Goal: Task Accomplishment & Management: Manage account settings

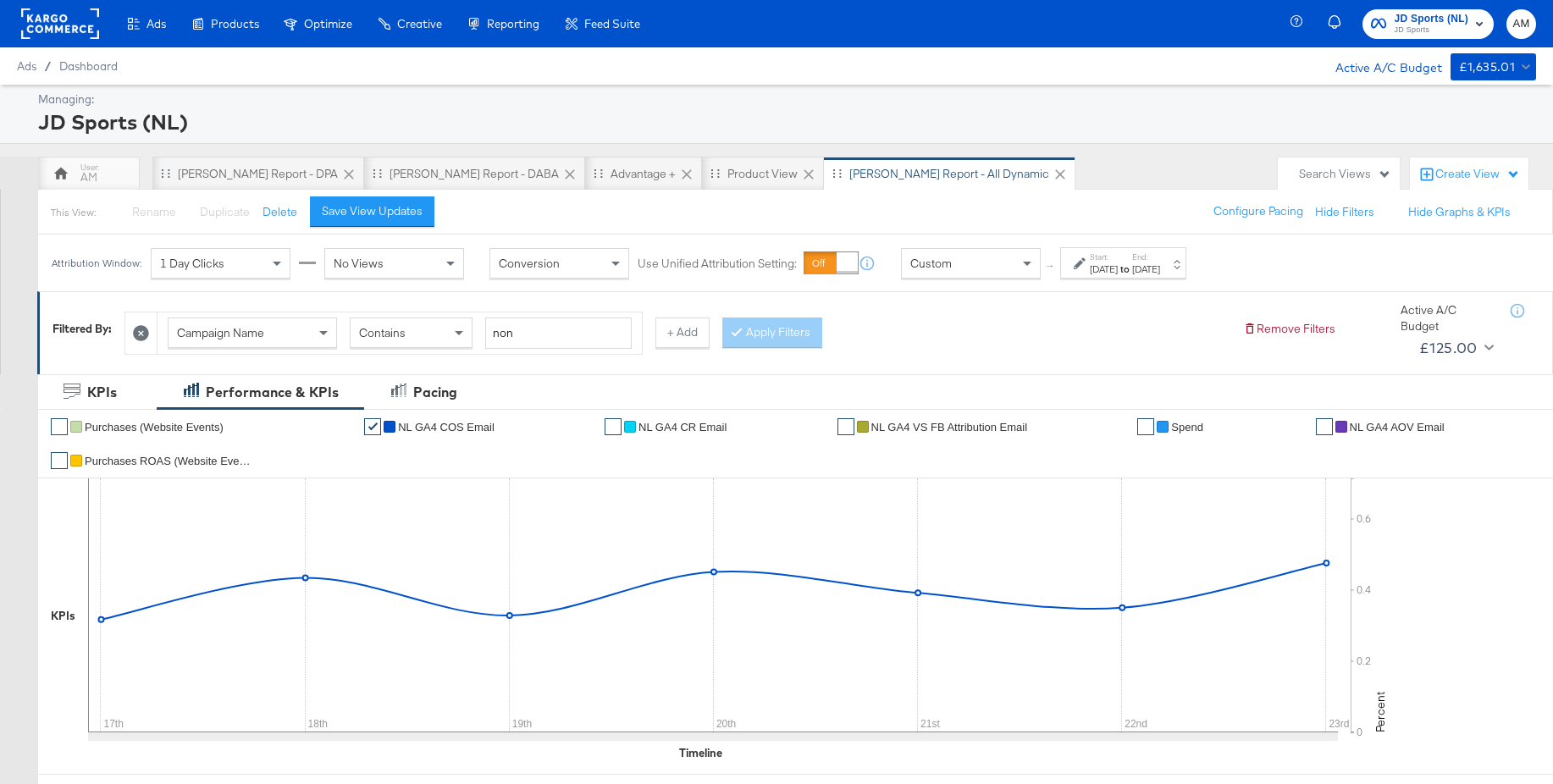
click at [1435, 28] on span "JD Sports" at bounding box center [1432, 31] width 74 height 14
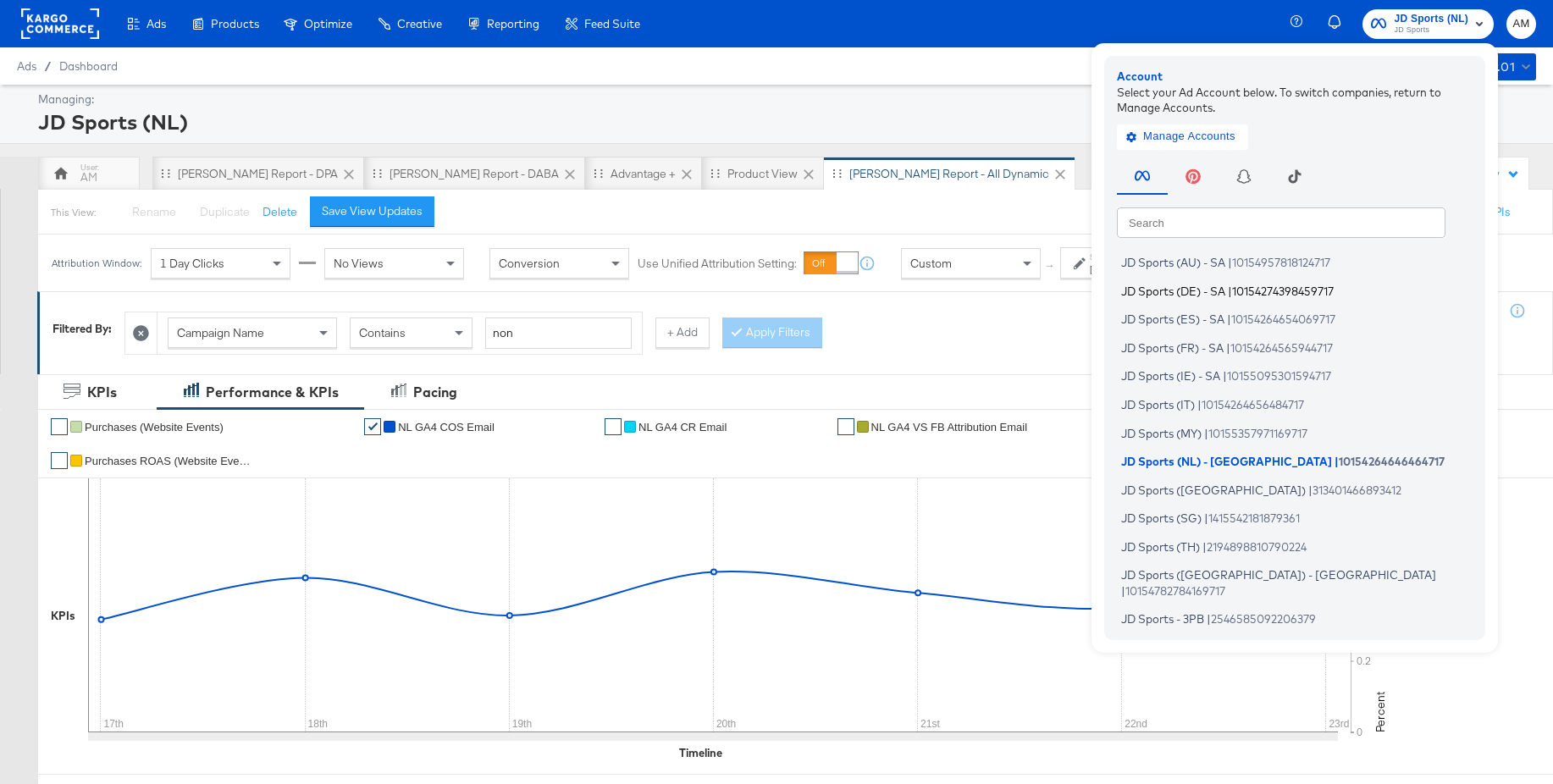
click at [1216, 290] on span "JD Sports (DE) - SA" at bounding box center [1174, 291] width 104 height 14
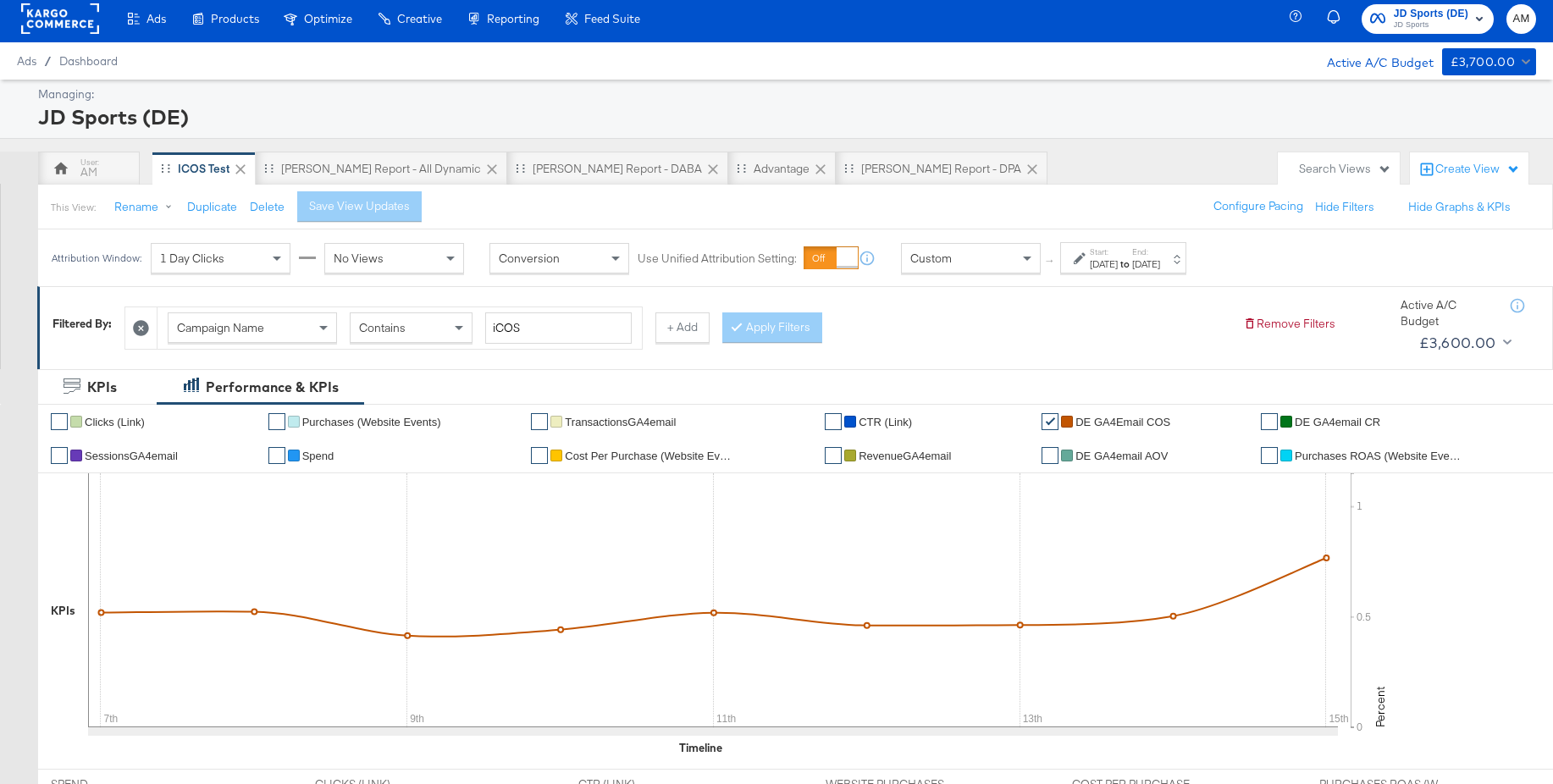
click at [1118, 265] on div "[DATE]" at bounding box center [1104, 264] width 28 height 14
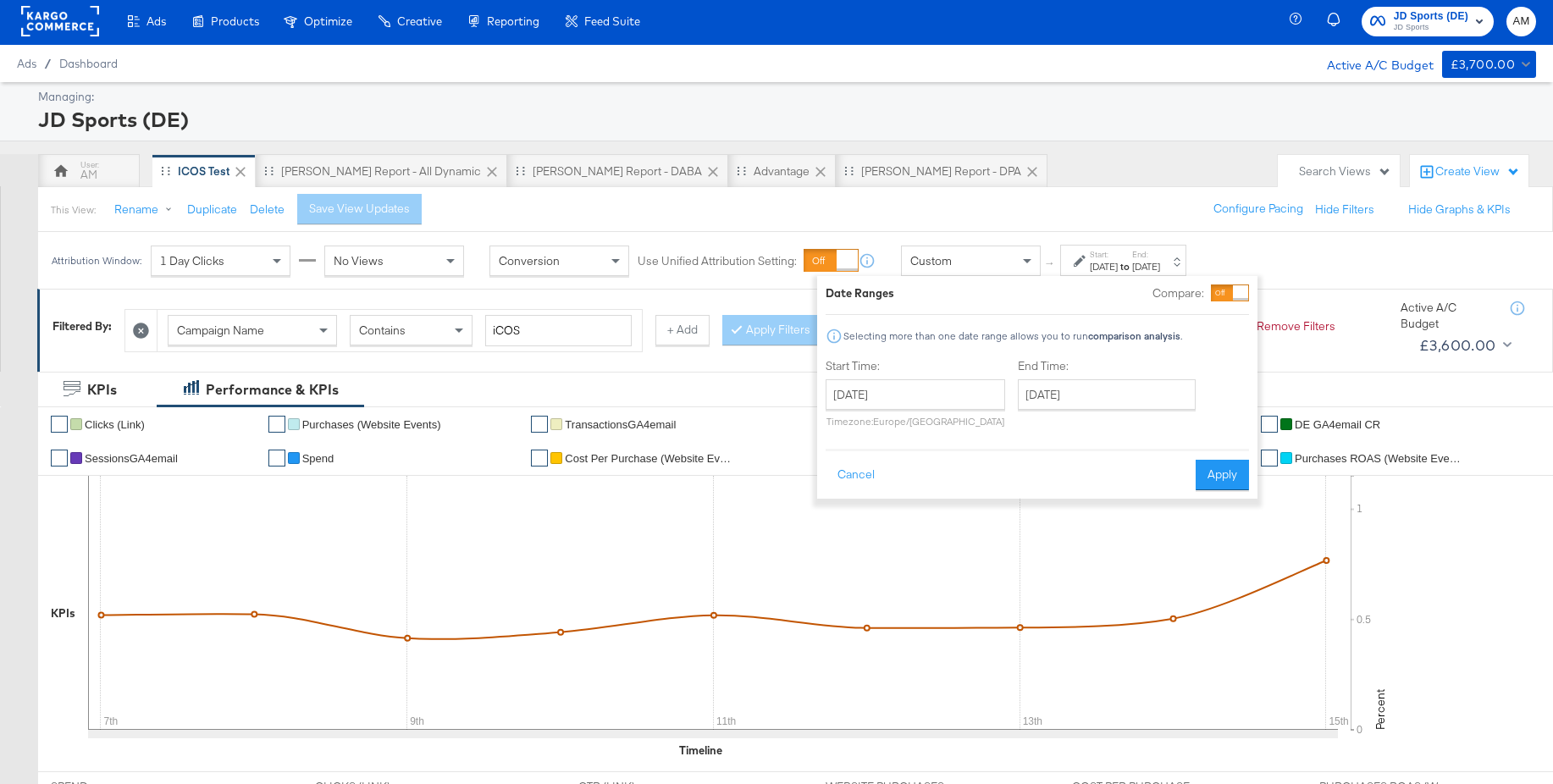
scroll to position [4, 0]
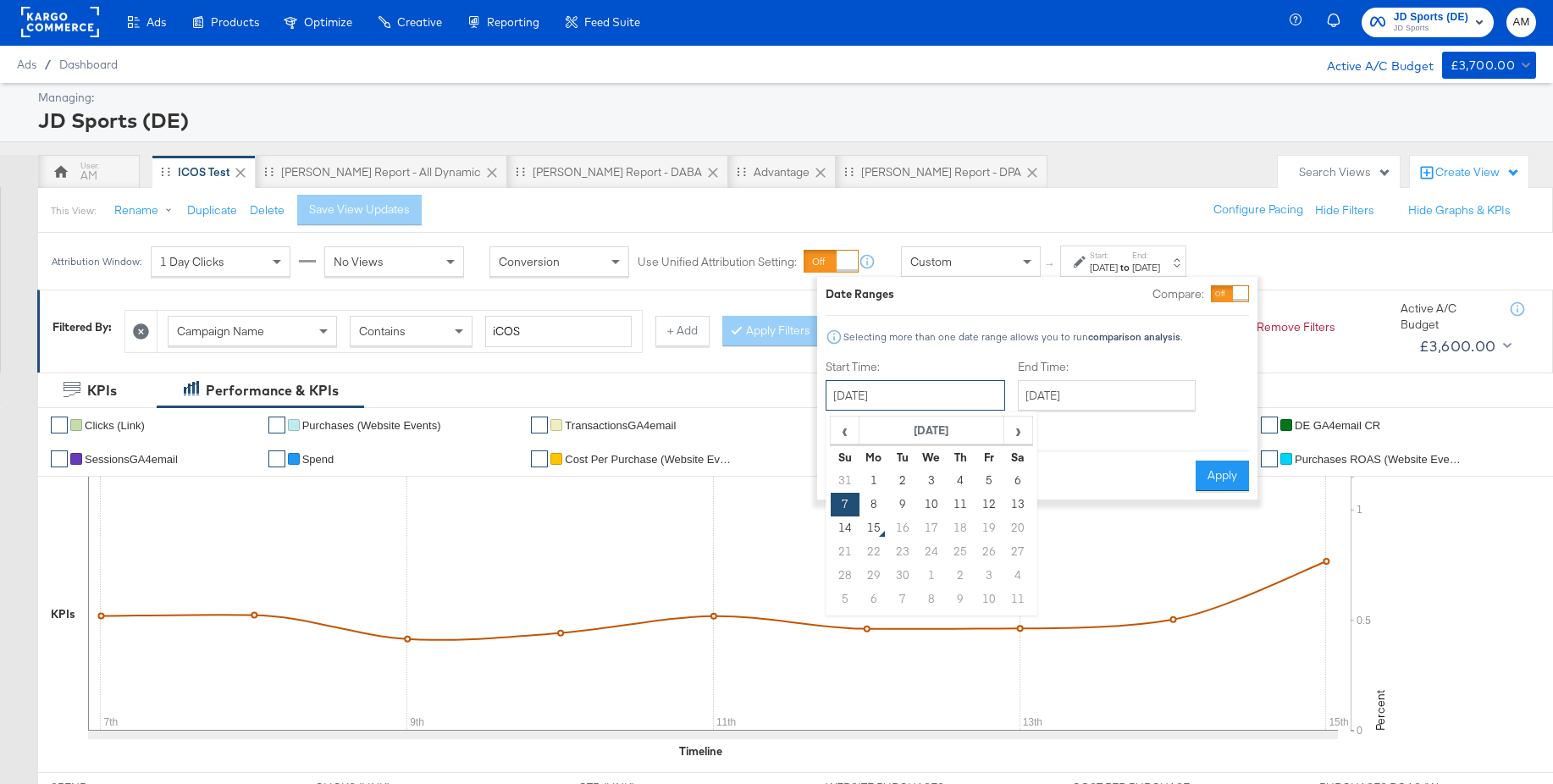
click at [886, 393] on input "[DATE]" at bounding box center [915, 395] width 180 height 31
click at [842, 532] on td "14" at bounding box center [846, 529] width 29 height 24
type input "[DATE]"
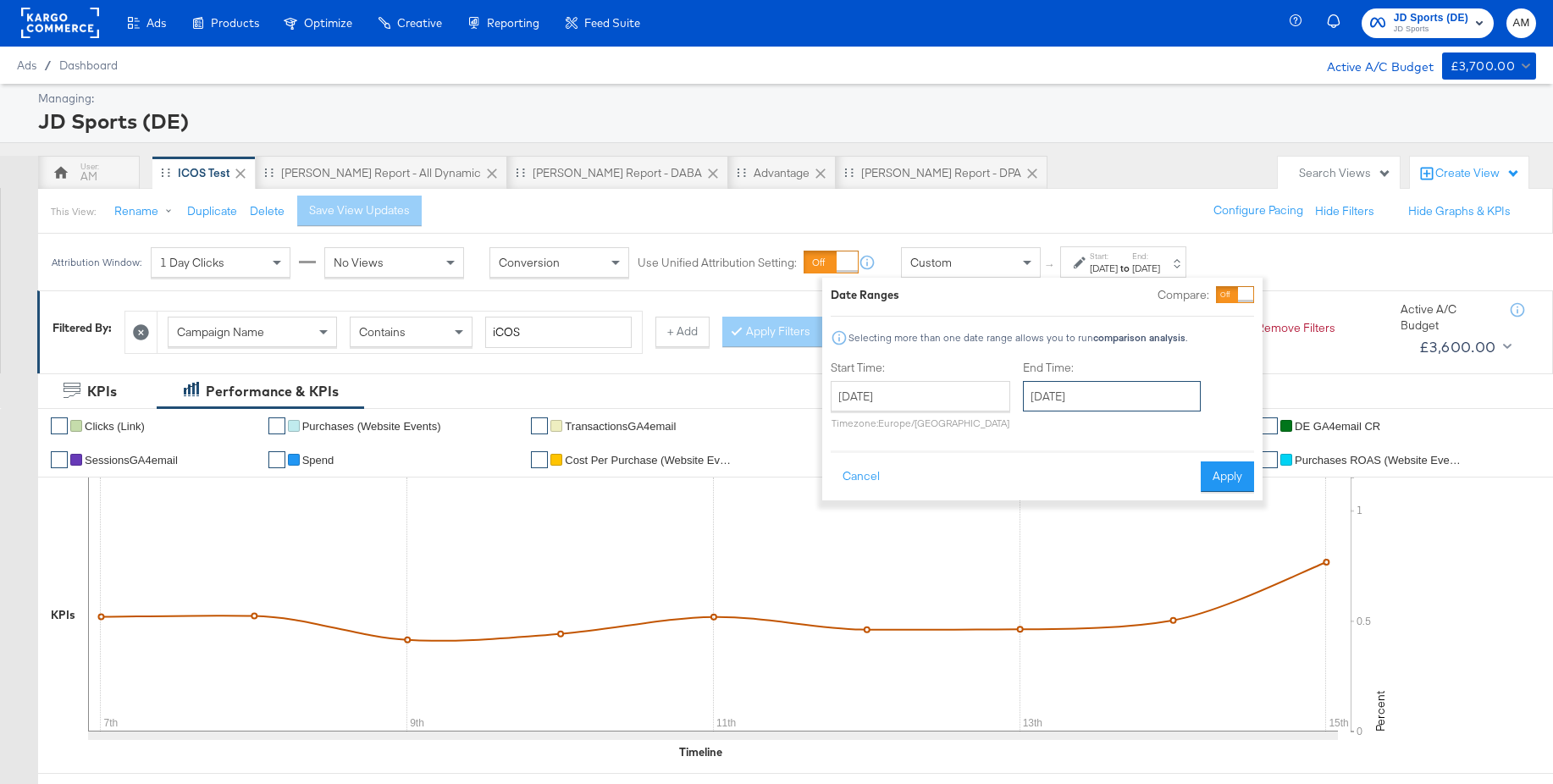
drag, startPoint x: 1044, startPoint y: 395, endPoint x: 1225, endPoint y: 493, distance: 205.8
click at [1047, 395] on input "[DATE]" at bounding box center [1111, 396] width 178 height 31
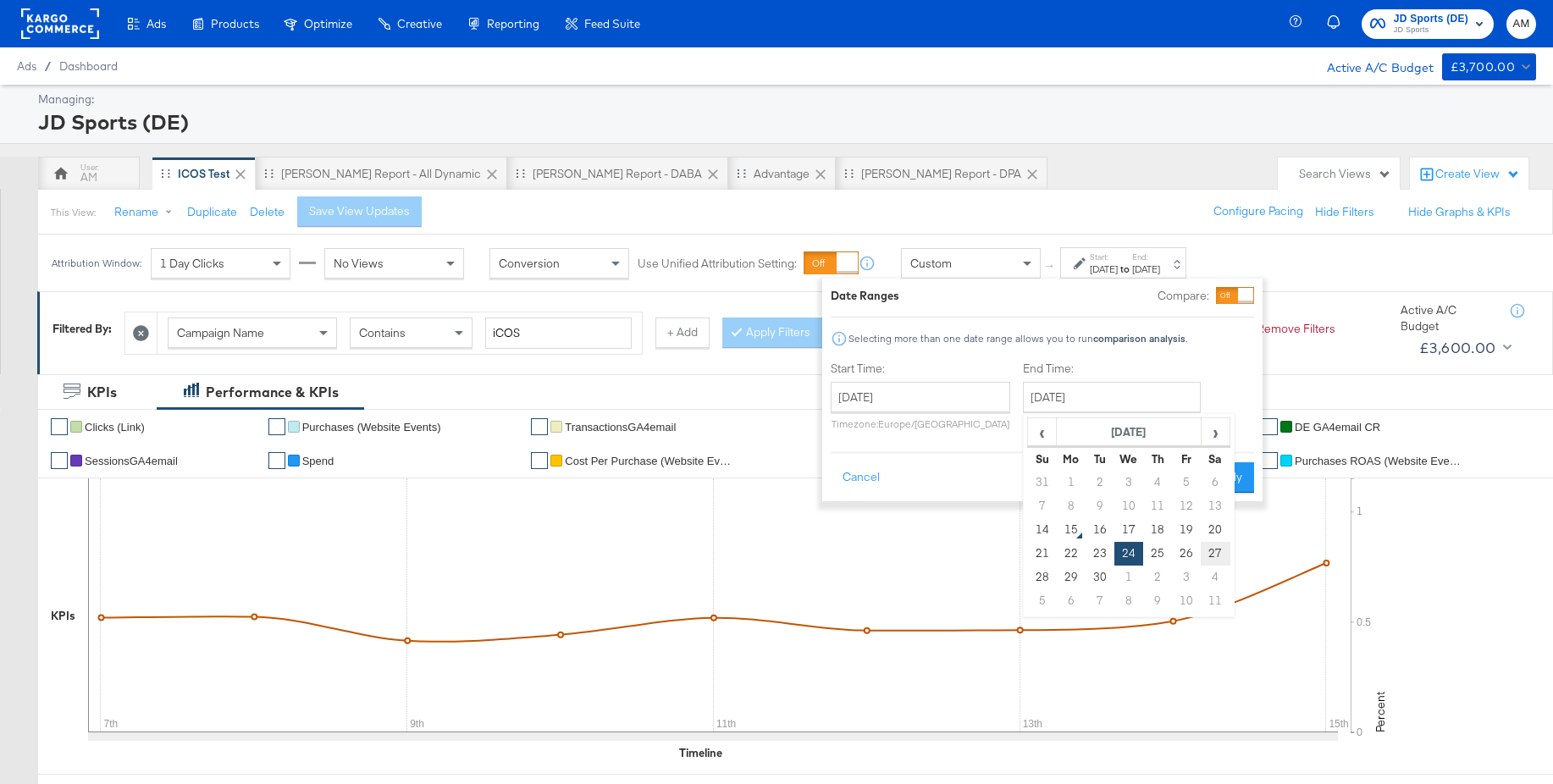
click at [1213, 555] on td "27" at bounding box center [1215, 554] width 29 height 24
type input "[DATE]"
click at [1226, 480] on button "Apply" at bounding box center [1227, 478] width 54 height 31
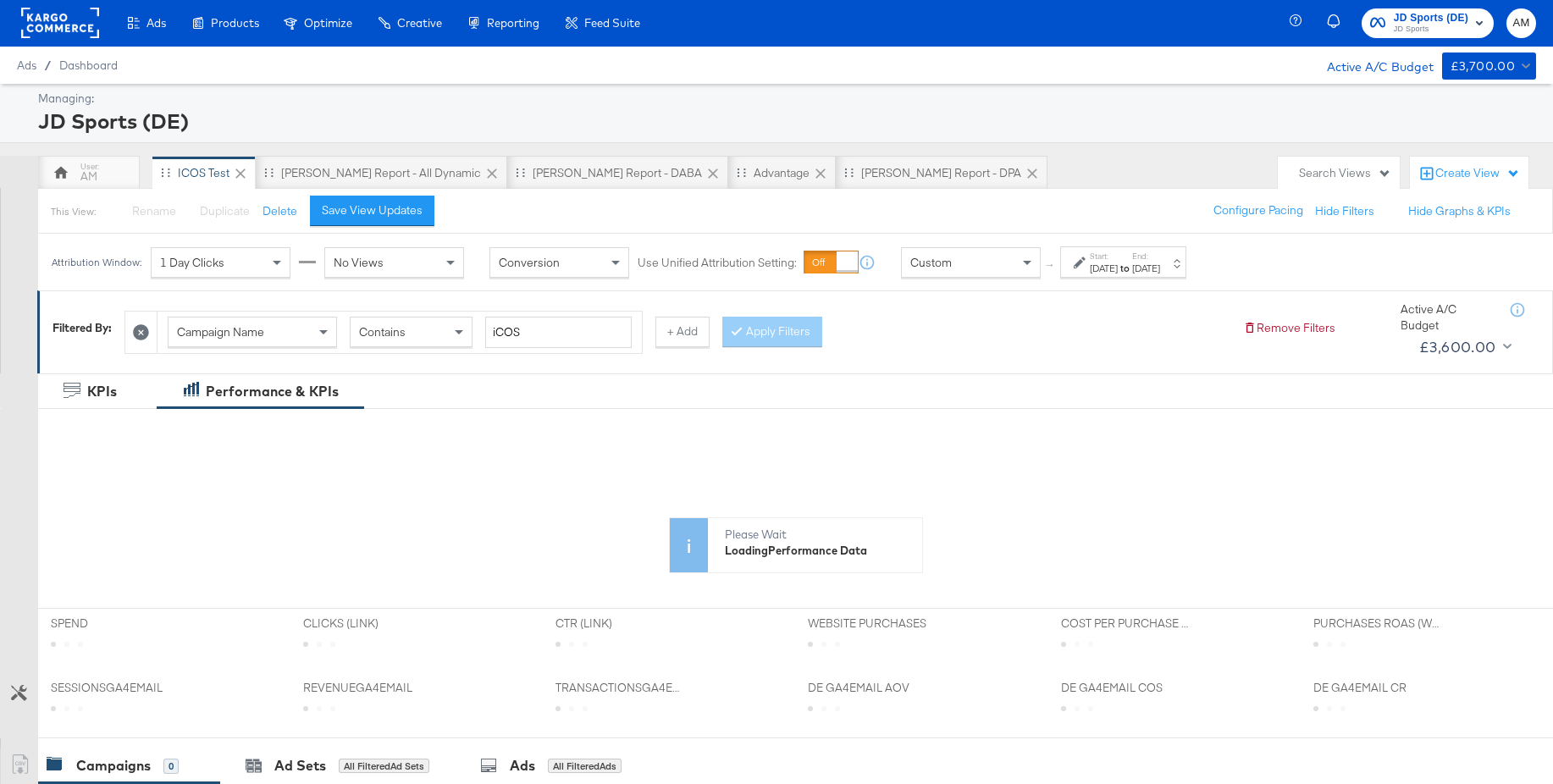
scroll to position [2, 0]
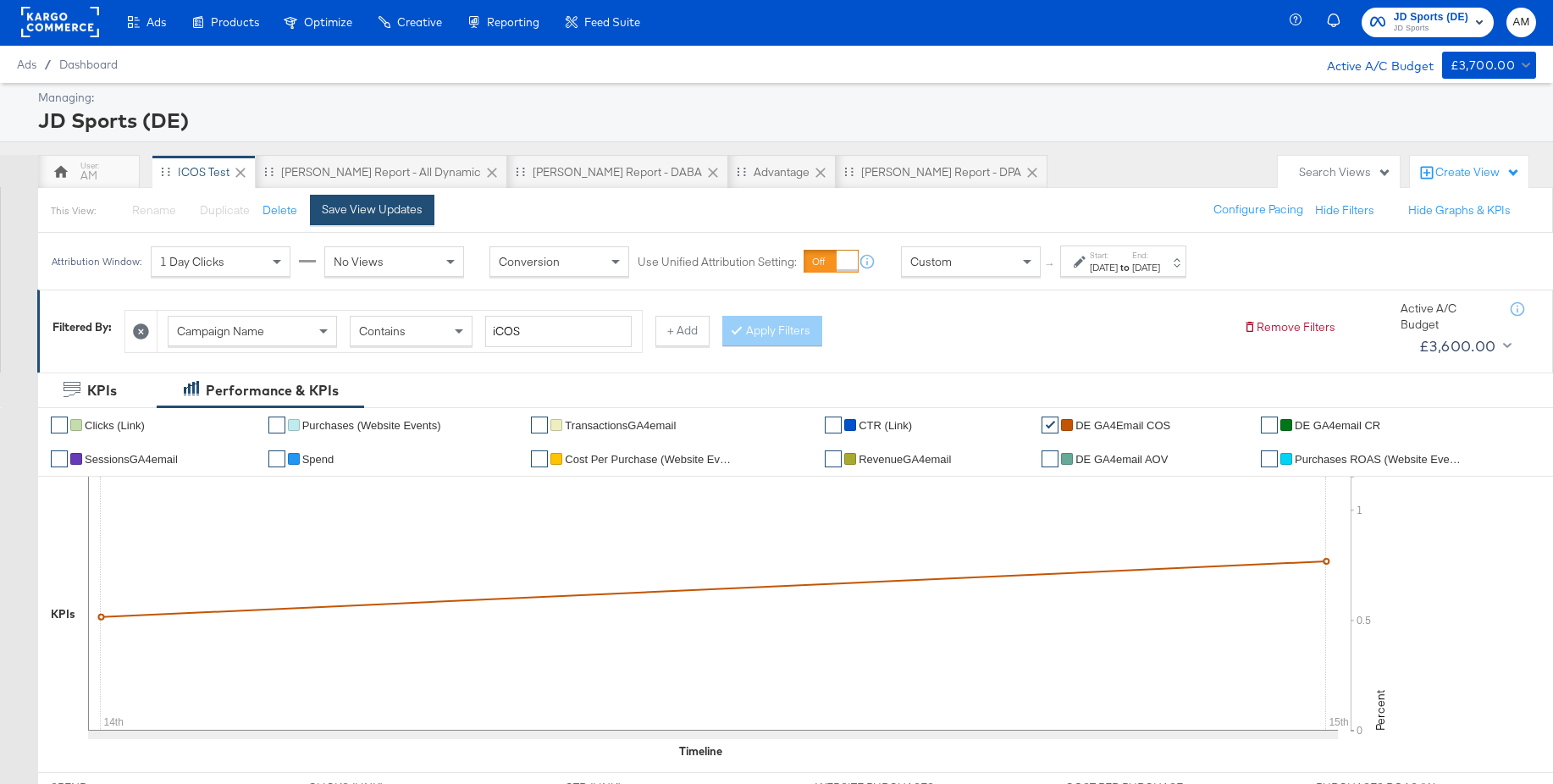
click at [394, 217] on button "Save View Updates" at bounding box center [372, 210] width 124 height 31
